Goal: Information Seeking & Learning: Check status

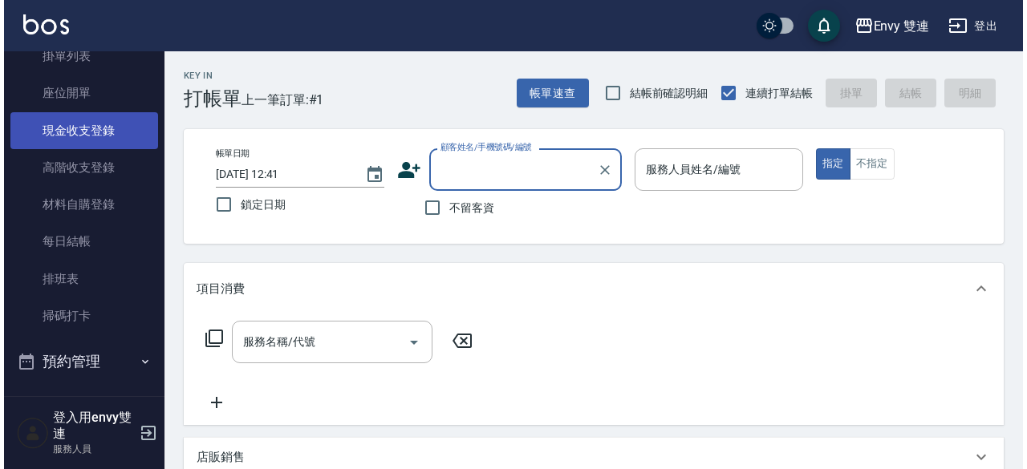
scroll to position [144, 0]
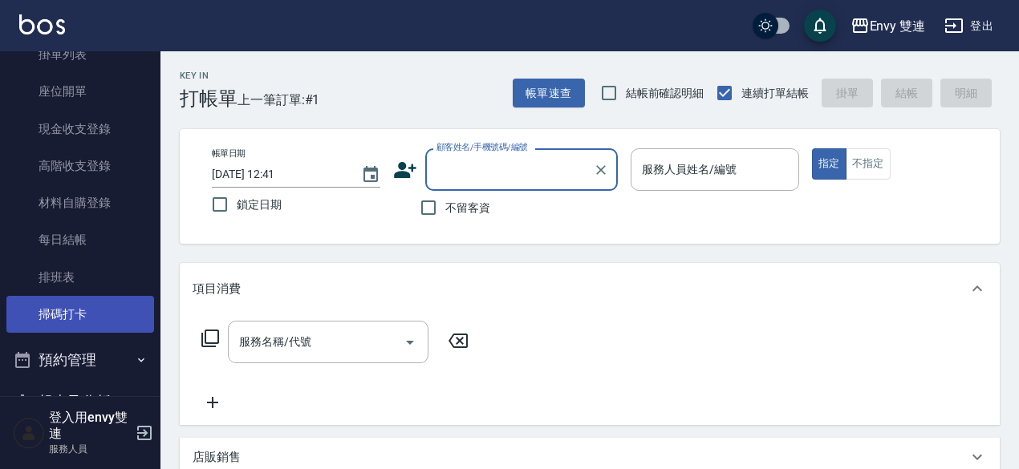
click at [67, 306] on link "掃碼打卡" at bounding box center [80, 314] width 148 height 37
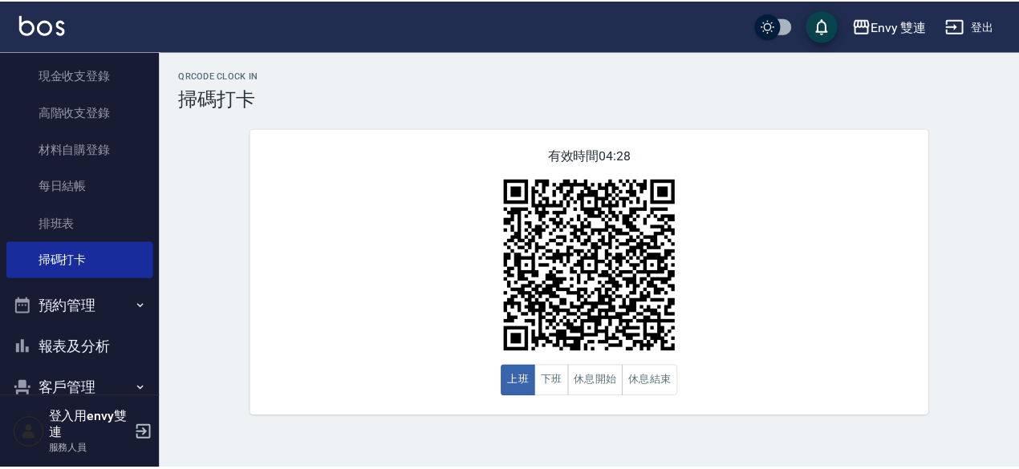
scroll to position [198, 0]
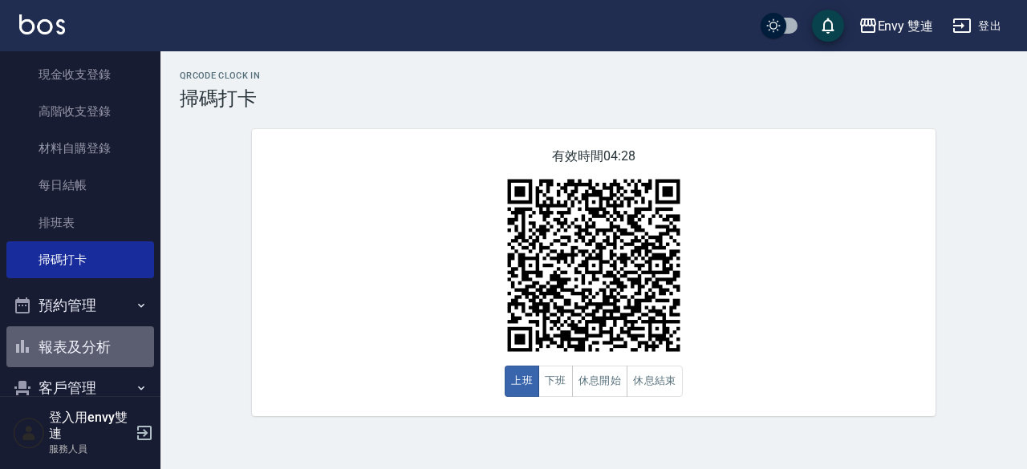
click at [86, 350] on button "報表及分析" at bounding box center [80, 347] width 148 height 42
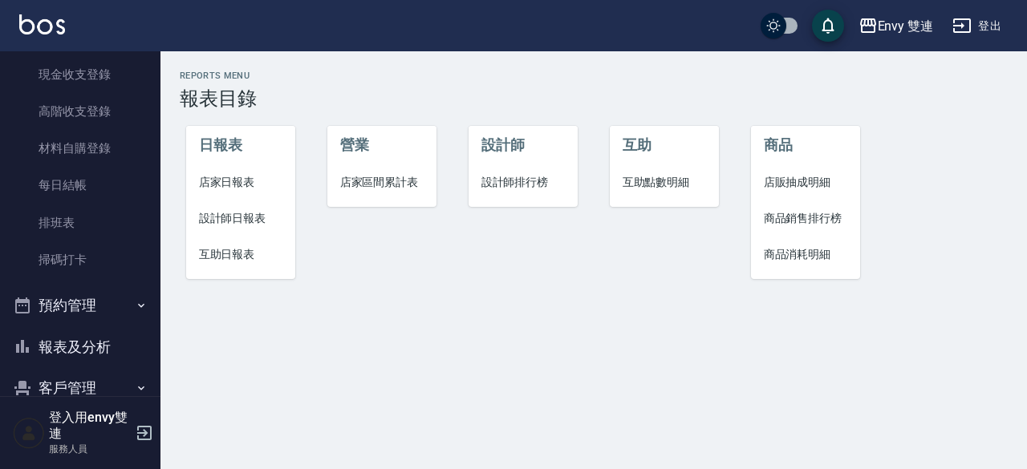
click at [247, 217] on span "設計師日報表" at bounding box center [241, 218] width 84 height 17
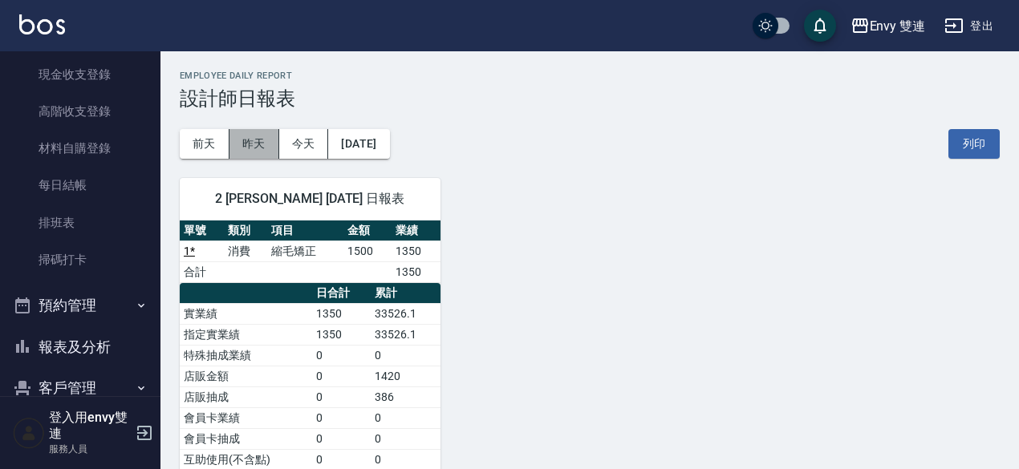
click at [270, 137] on button "昨天" at bounding box center [254, 144] width 50 height 30
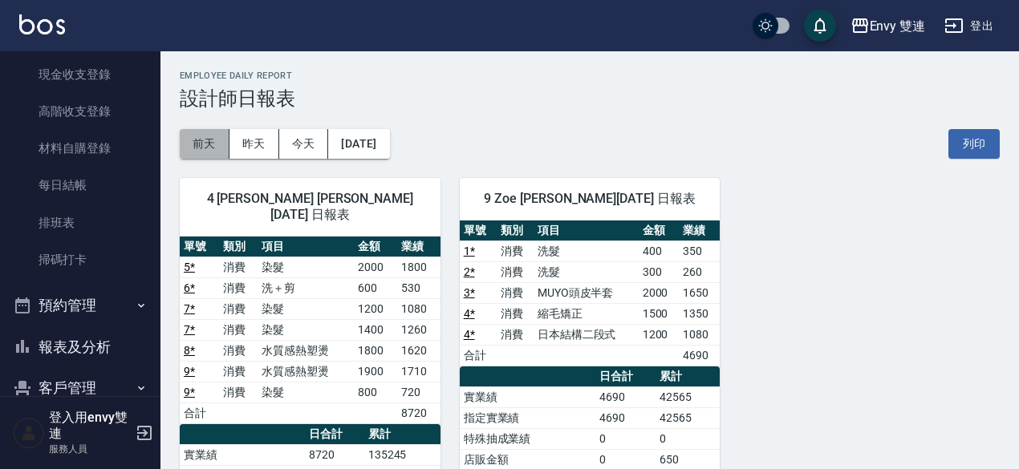
click at [217, 157] on button "前天" at bounding box center [205, 144] width 50 height 30
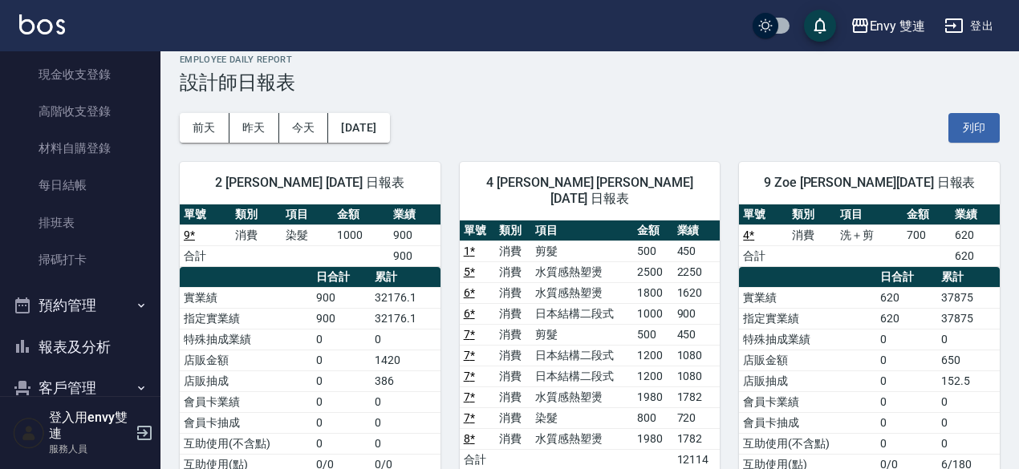
scroll to position [9, 0]
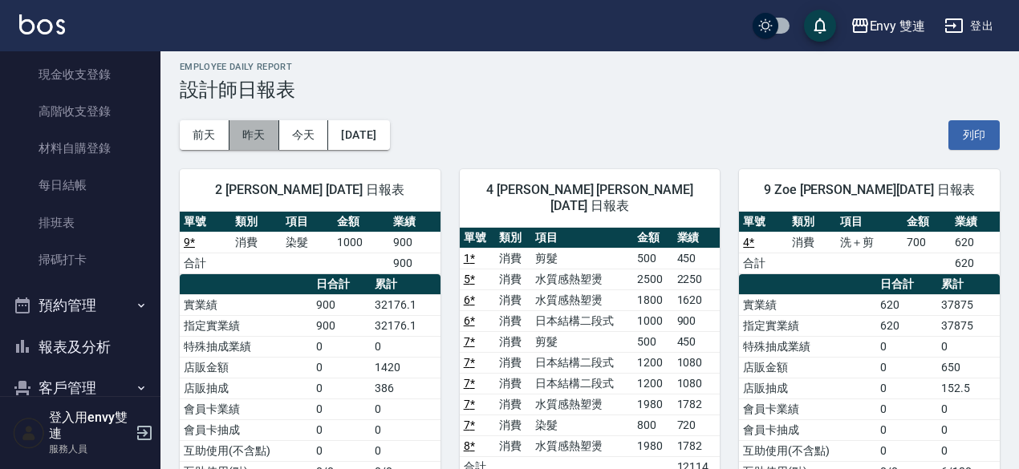
click at [263, 140] on button "昨天" at bounding box center [254, 135] width 50 height 30
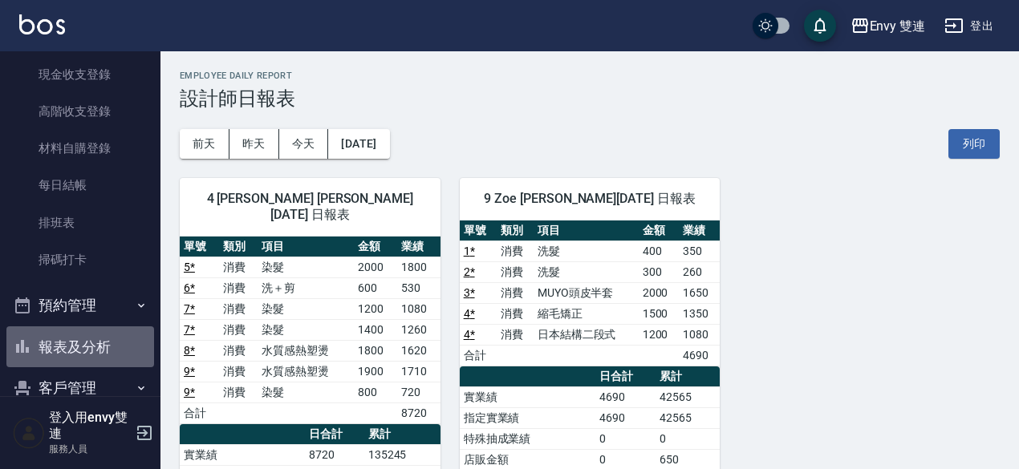
click at [97, 356] on button "報表及分析" at bounding box center [80, 347] width 148 height 42
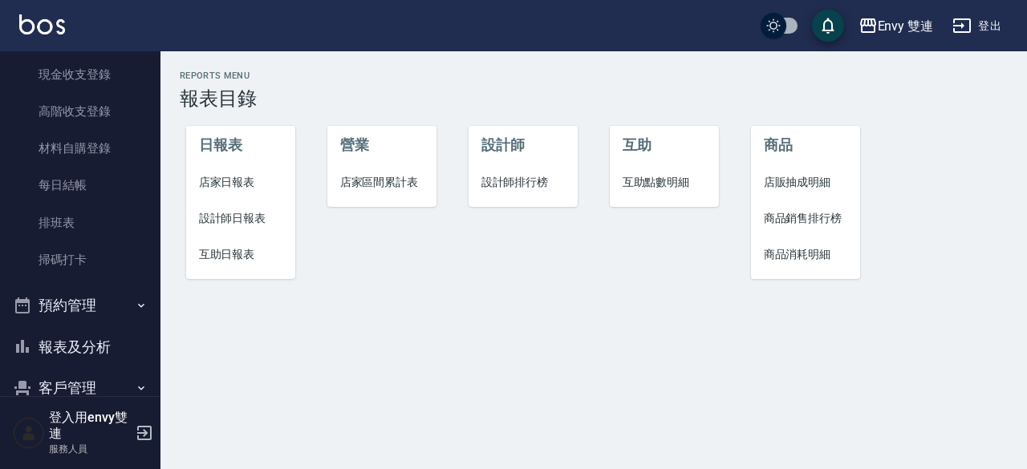
click at [232, 248] on span "互助日報表" at bounding box center [241, 254] width 84 height 17
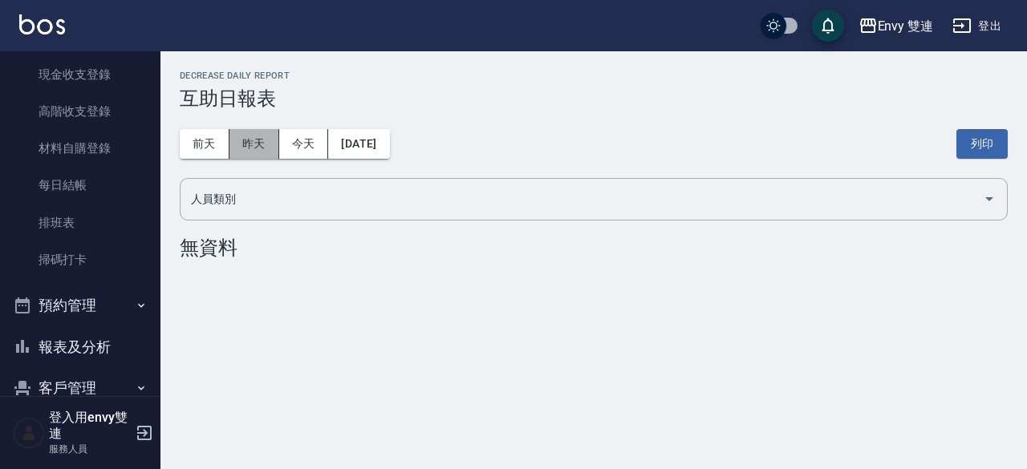
click at [263, 138] on button "昨天" at bounding box center [254, 144] width 50 height 30
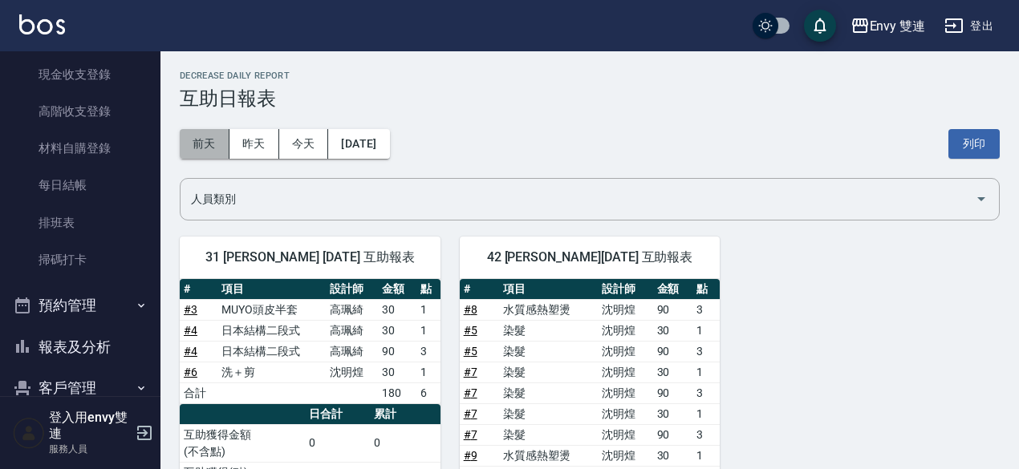
click at [201, 155] on button "前天" at bounding box center [205, 144] width 50 height 30
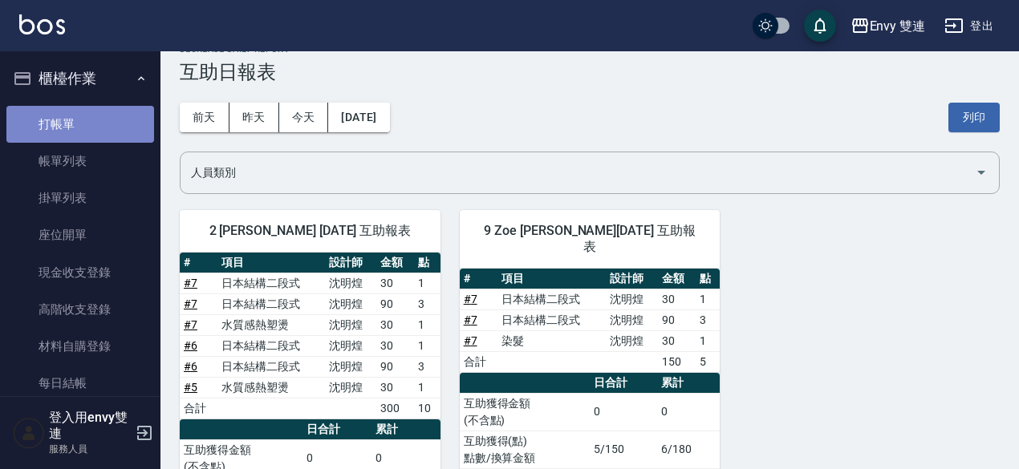
click at [81, 131] on link "打帳單" at bounding box center [80, 124] width 148 height 37
